Goal: Information Seeking & Learning: Learn about a topic

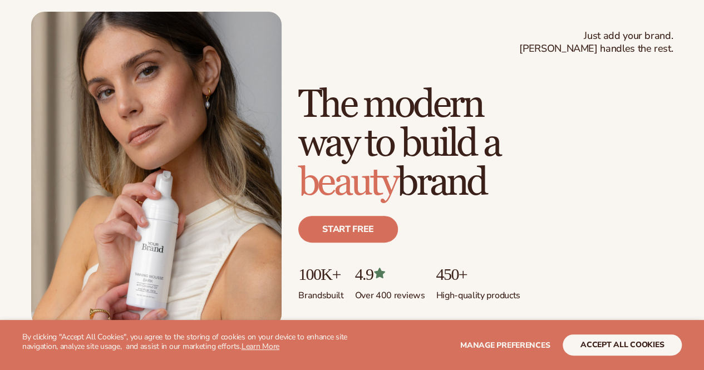
scroll to position [111, 0]
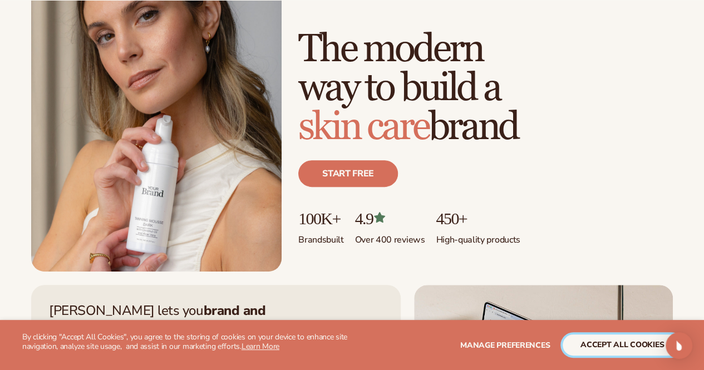
click at [603, 341] on button "accept all cookies" at bounding box center [622, 344] width 119 height 21
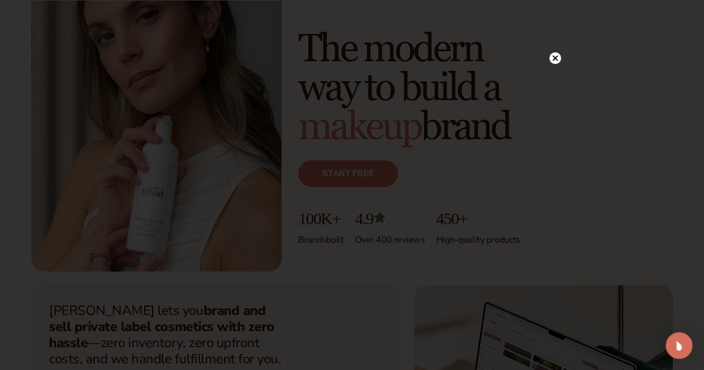
click at [553, 54] on circle at bounding box center [555, 58] width 12 height 12
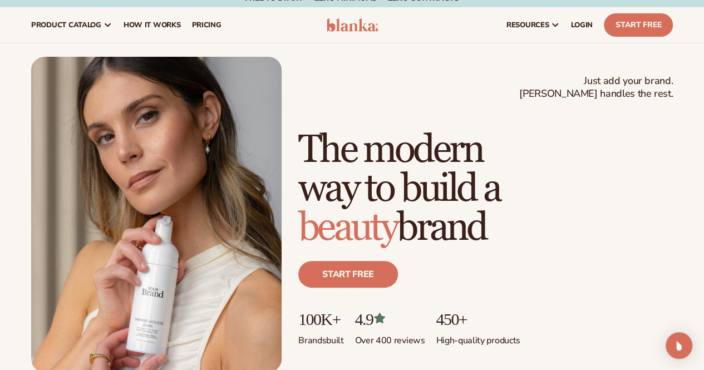
scroll to position [0, 0]
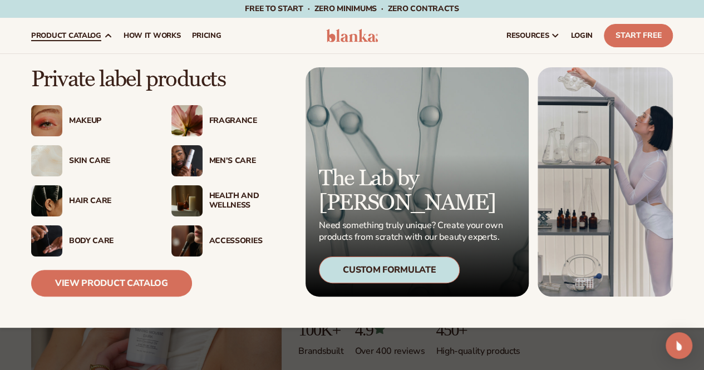
click at [96, 46] on link "product catalog" at bounding box center [72, 36] width 92 height 36
click at [85, 31] on span "product catalog" at bounding box center [66, 35] width 70 height 9
click at [116, 289] on link "View Product Catalog" at bounding box center [111, 283] width 161 height 27
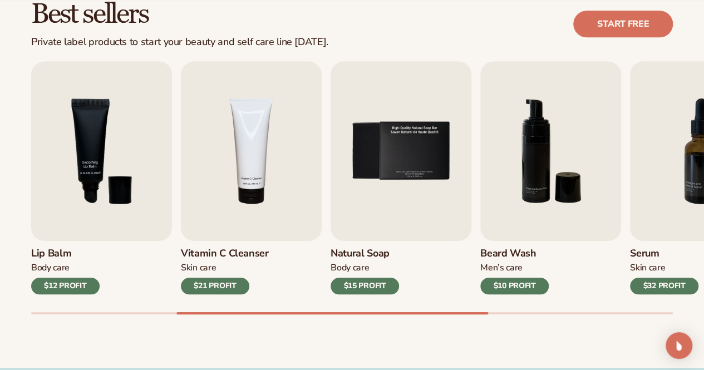
scroll to position [390, 0]
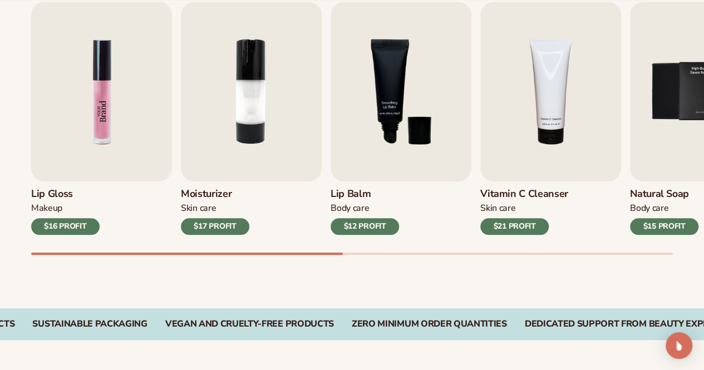
click at [104, 143] on img "1 / 9" at bounding box center [101, 92] width 141 height 180
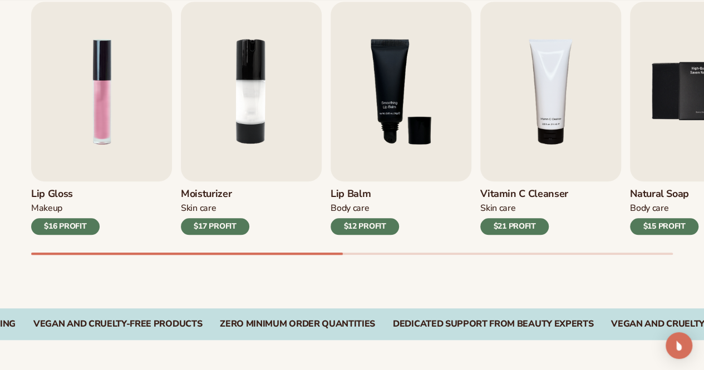
click at [88, 234] on div "$16 PROFIT" at bounding box center [65, 226] width 68 height 17
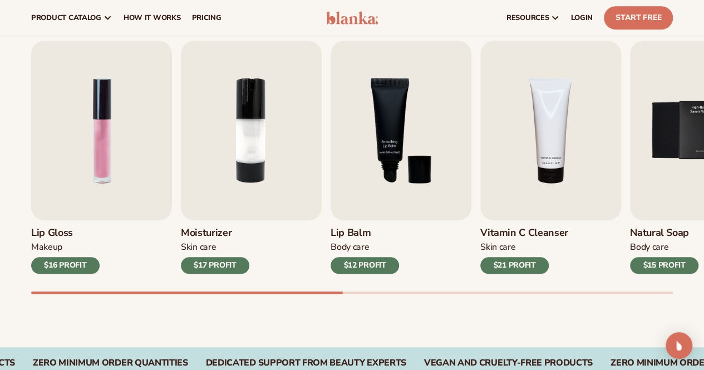
scroll to position [278, 0]
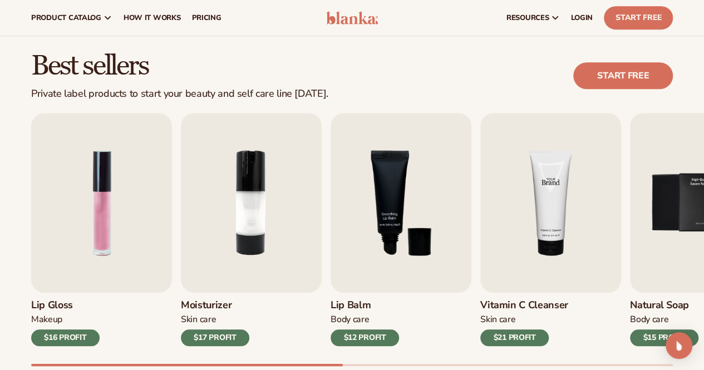
click at [500, 238] on img "4 / 9" at bounding box center [550, 203] width 141 height 180
click at [529, 234] on img "4 / 9" at bounding box center [550, 203] width 141 height 180
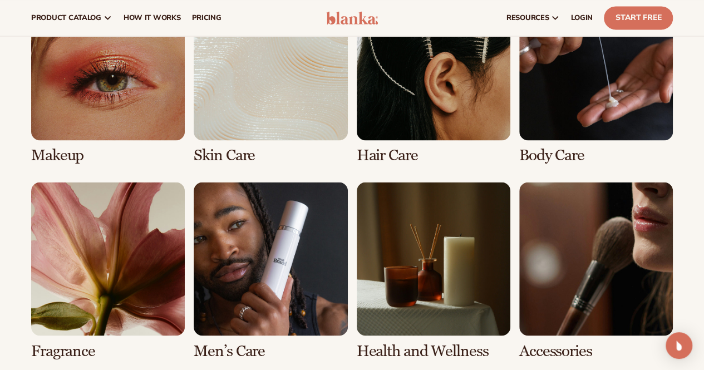
click at [147, 292] on link "5 / 8" at bounding box center [108, 271] width 154 height 178
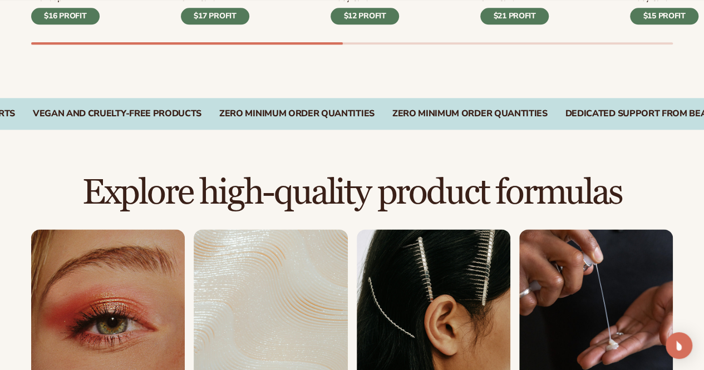
scroll to position [724, 0]
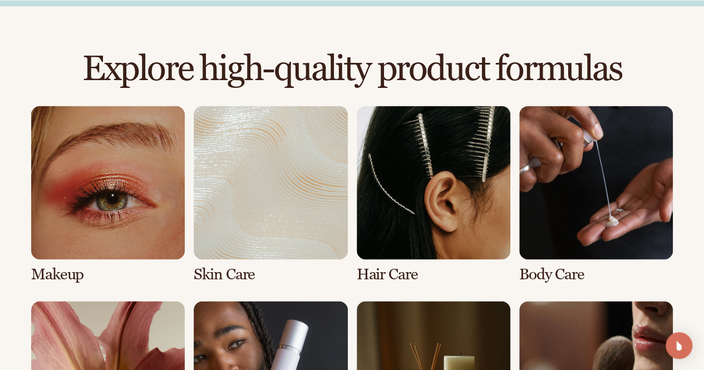
click at [75, 168] on link "1 / 8" at bounding box center [108, 195] width 154 height 178
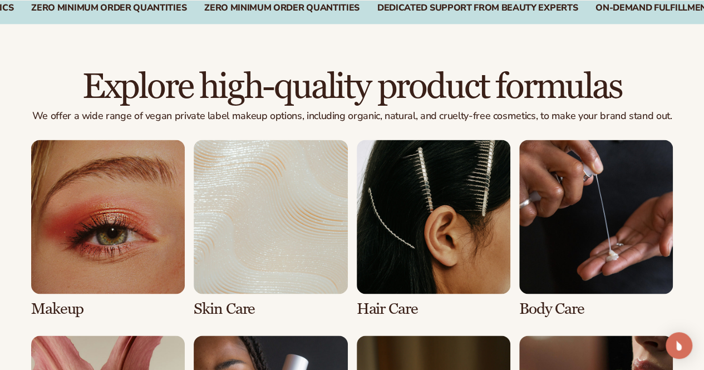
scroll to position [835, 0]
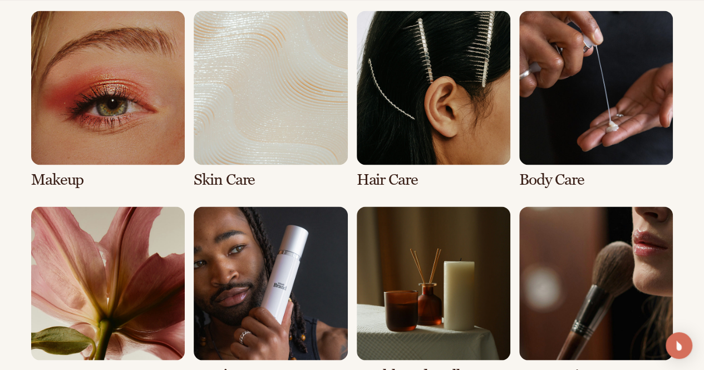
click at [273, 146] on link "2 / 8" at bounding box center [271, 100] width 154 height 178
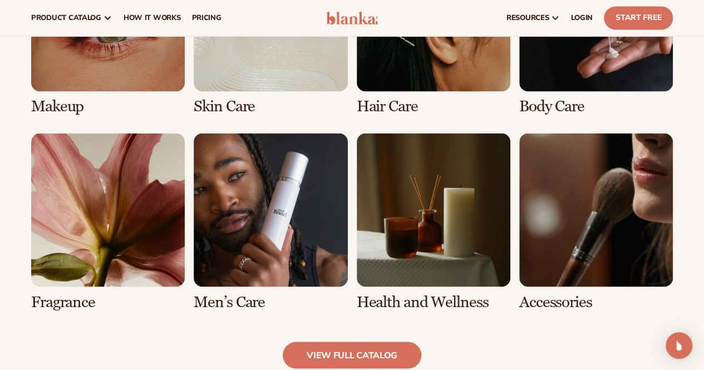
scroll to position [890, 0]
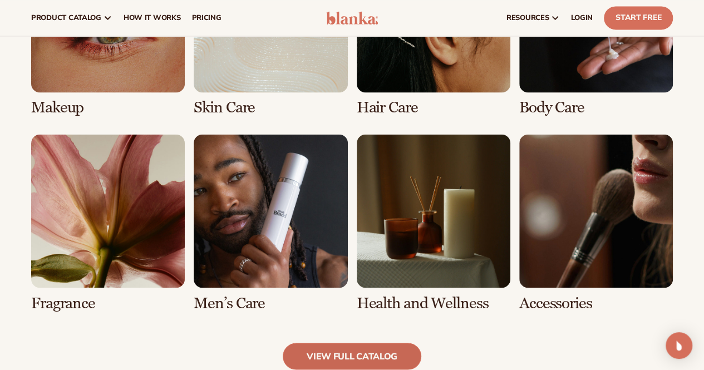
click at [346, 350] on link "view full catalog" at bounding box center [352, 356] width 139 height 27
